Goal: Find contact information: Find contact information

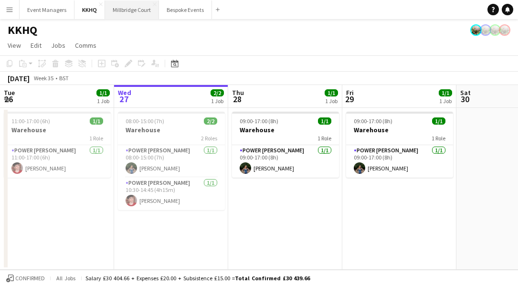
click at [134, 18] on button "[GEOGRAPHIC_DATA]" at bounding box center [132, 9] width 54 height 19
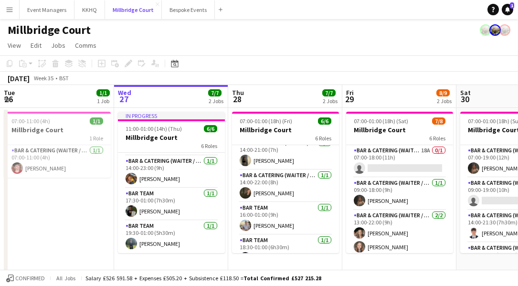
scroll to position [74, 0]
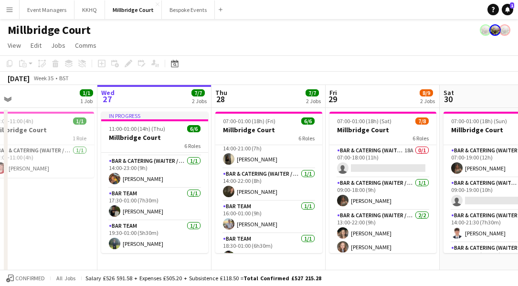
drag, startPoint x: 294, startPoint y: 225, endPoint x: 277, endPoint y: 225, distance: 16.7
click at [277, 225] on app-calendar-viewport "Sun 24 1/1 1 Job Mon 25 8/8 2 Jobs Tue 26 1/1 1 Job Wed 27 7/7 2 Jobs Thu 28 7/…" at bounding box center [259, 247] width 518 height 325
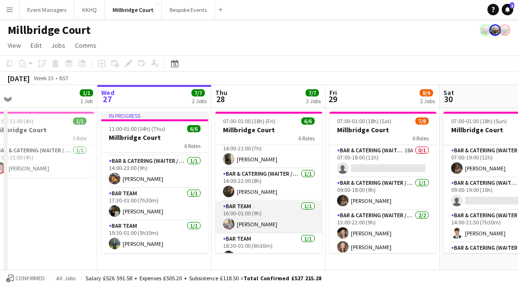
click at [259, 217] on app-card-role "Bar Team [DATE] 16:00-01:00 (9h) [PERSON_NAME]" at bounding box center [268, 217] width 107 height 32
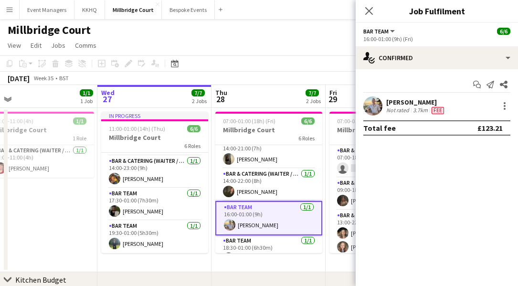
drag, startPoint x: 433, startPoint y: 103, endPoint x: 388, endPoint y: 103, distance: 45.4
click at [388, 103] on div "[PERSON_NAME]" at bounding box center [416, 102] width 60 height 9
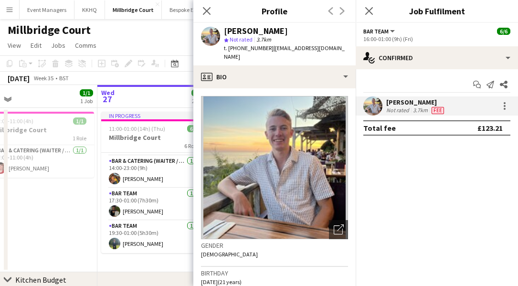
click at [449, 99] on div "[PERSON_NAME] Not rated 3.7km Fee" at bounding box center [437, 105] width 162 height 19
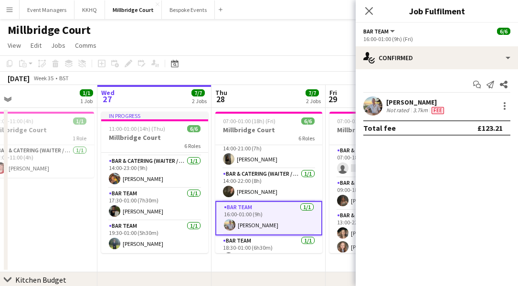
drag, startPoint x: 439, startPoint y: 104, endPoint x: 387, endPoint y: 105, distance: 51.6
click at [387, 105] on div "[PERSON_NAME]" at bounding box center [416, 102] width 60 height 9
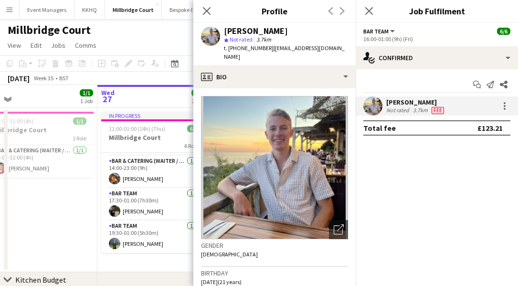
copy div "[PERSON_NAME]"
click at [211, 11] on icon "Close pop-in" at bounding box center [206, 10] width 9 height 9
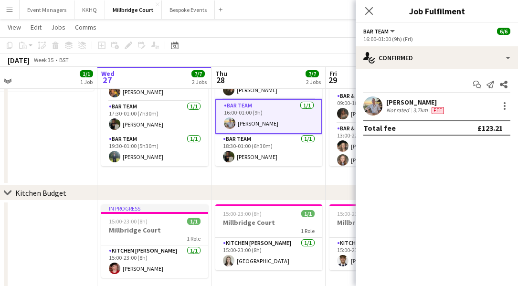
scroll to position [86, 0]
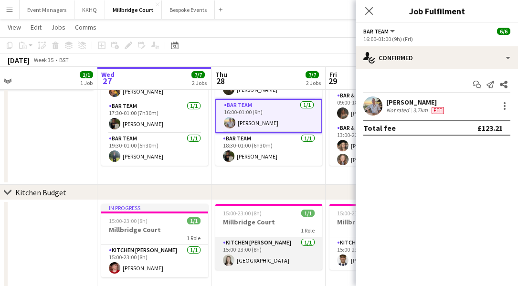
click at [246, 260] on app-card-role "Kitchen [PERSON_NAME] [DATE] 15:00-23:00 (8h) [GEOGRAPHIC_DATA]" at bounding box center [268, 253] width 107 height 32
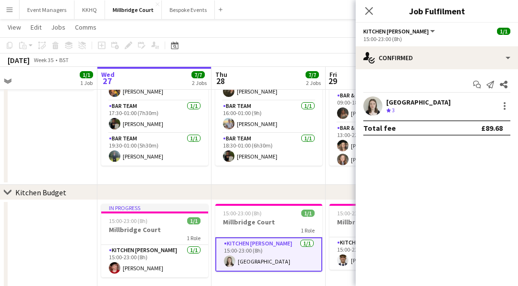
scroll to position [87, 0]
click at [395, 104] on div "[GEOGRAPHIC_DATA]" at bounding box center [418, 102] width 64 height 9
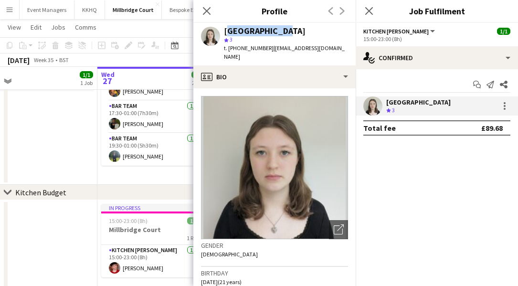
drag, startPoint x: 273, startPoint y: 33, endPoint x: 222, endPoint y: 33, distance: 51.1
click at [222, 33] on div "Isla Corfield star 3 t. [PHONE_NUMBER] | [EMAIL_ADDRESS][DOMAIN_NAME]" at bounding box center [274, 44] width 162 height 42
copy div "[GEOGRAPHIC_DATA]"
click at [207, 14] on icon "Close pop-in" at bounding box center [206, 10] width 9 height 9
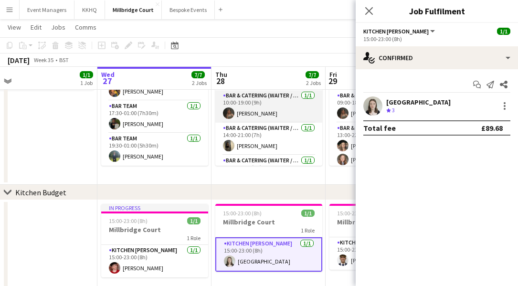
scroll to position [0, 0]
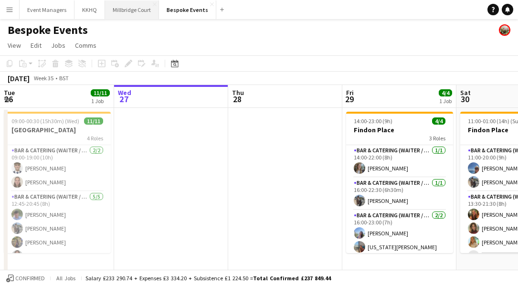
click at [120, 15] on button "[GEOGRAPHIC_DATA]" at bounding box center [132, 9] width 54 height 19
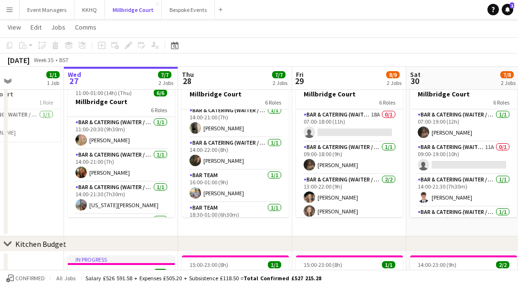
scroll to position [87, 0]
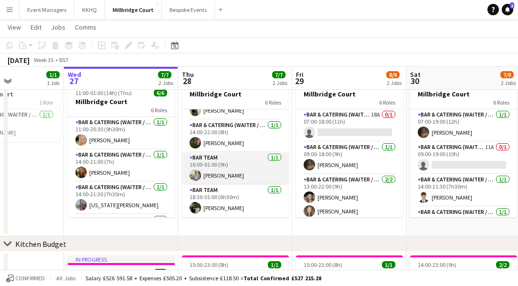
click at [199, 172] on app-user-avatar at bounding box center [195, 174] width 11 height 11
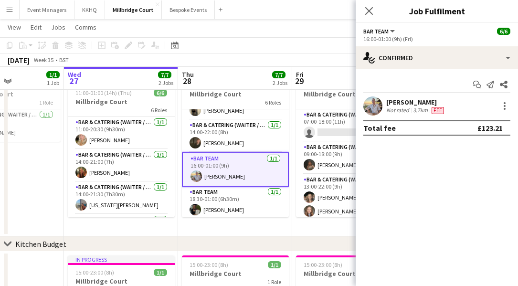
click at [378, 107] on app-user-avatar at bounding box center [372, 105] width 19 height 19
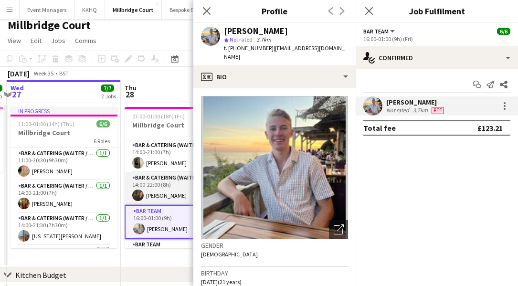
scroll to position [64, 0]
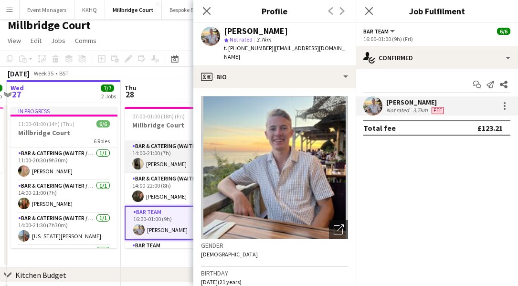
click at [164, 166] on app-card-role "Bar & Catering (Waiter / waitress) 1/1 14:00-21:00 (7h) Ellie Crosby" at bounding box center [178, 157] width 107 height 32
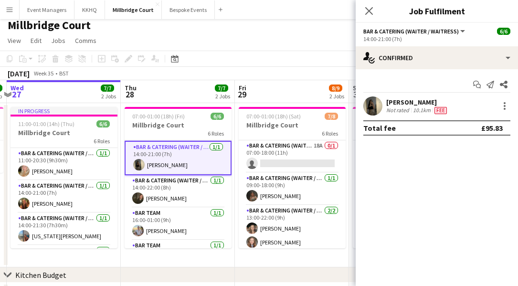
click at [379, 103] on app-user-avatar at bounding box center [372, 105] width 19 height 19
